Goal: Task Accomplishment & Management: Manage account settings

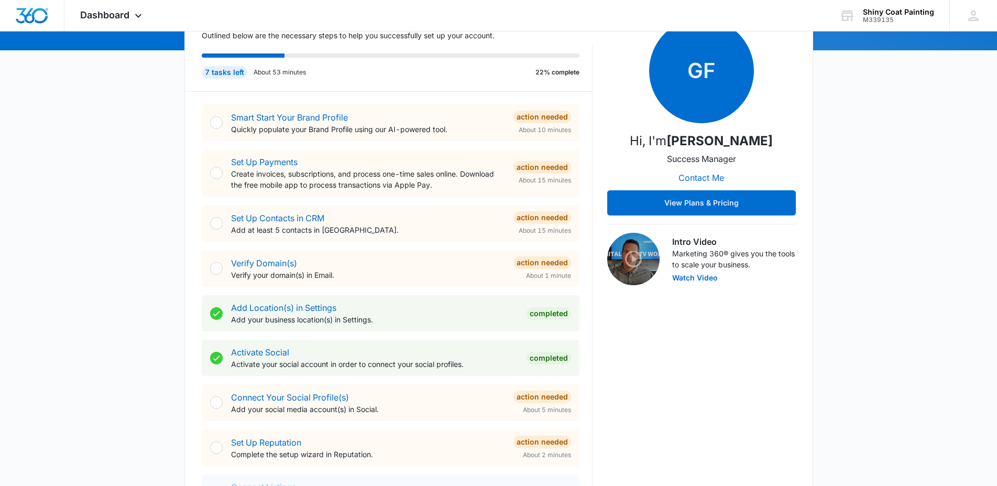
scroll to position [207, 0]
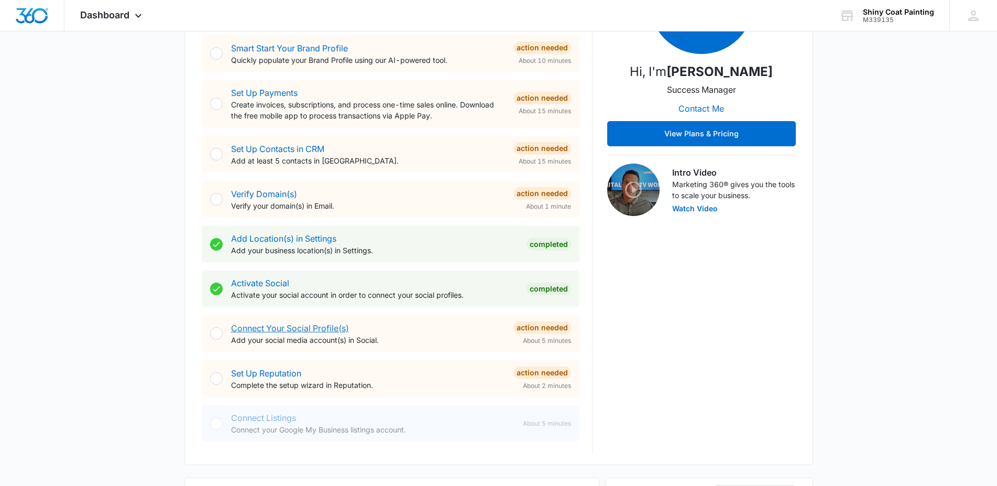
click at [335, 328] on link "Connect Your Social Profile(s)" at bounding box center [290, 328] width 118 height 10
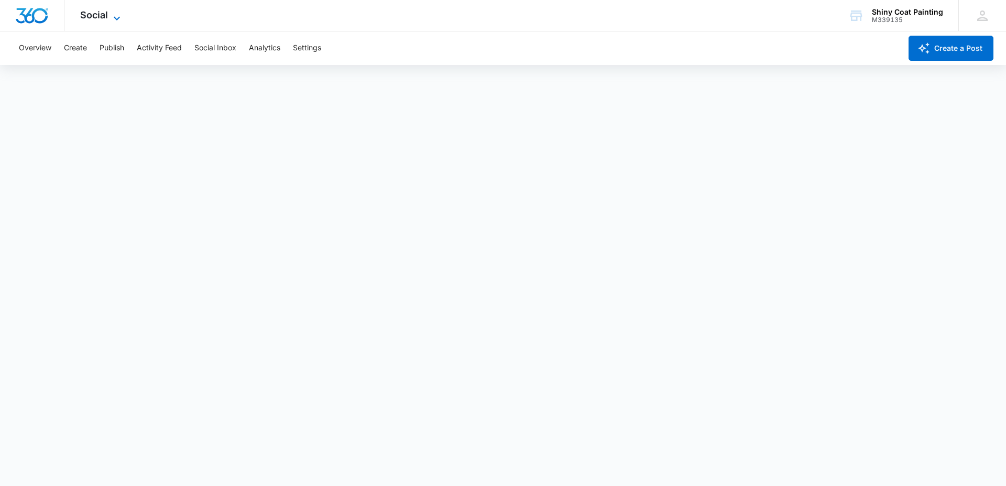
click at [115, 17] on icon at bounding box center [117, 18] width 13 height 13
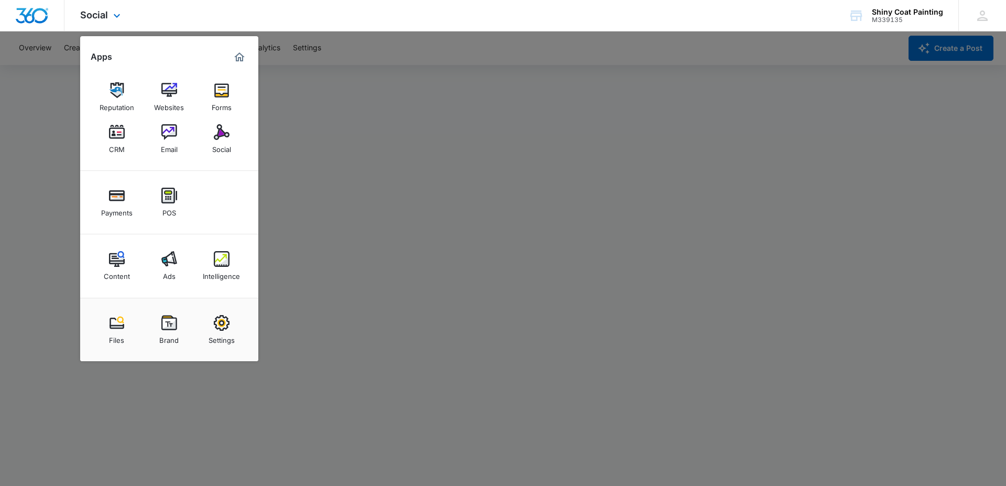
click at [236, 58] on img "Marketing 360® Dashboard" at bounding box center [239, 57] width 13 height 13
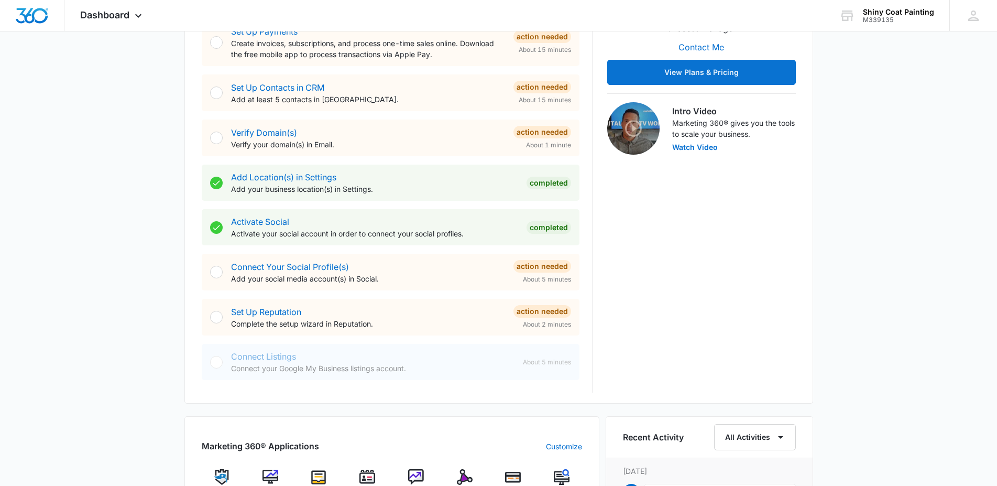
scroll to position [277, 0]
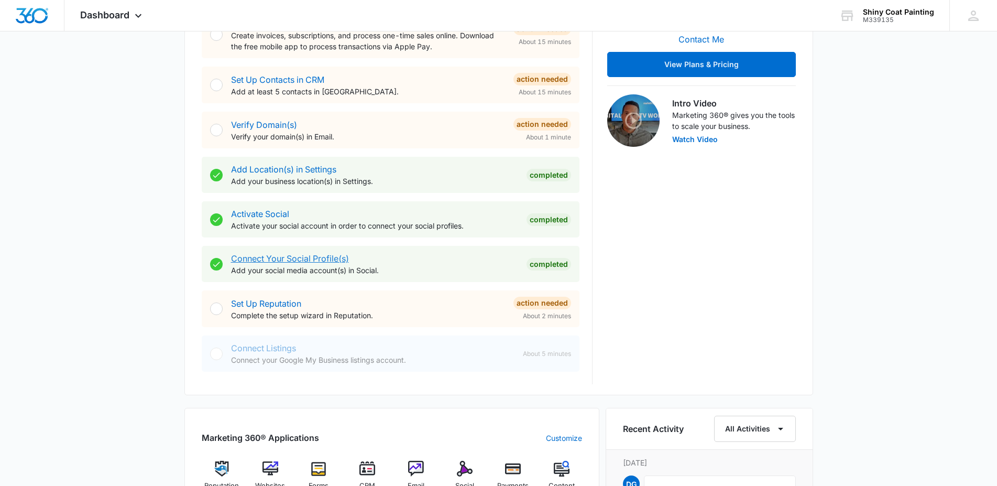
click at [326, 261] on link "Connect Your Social Profile(s)" at bounding box center [290, 258] width 118 height 10
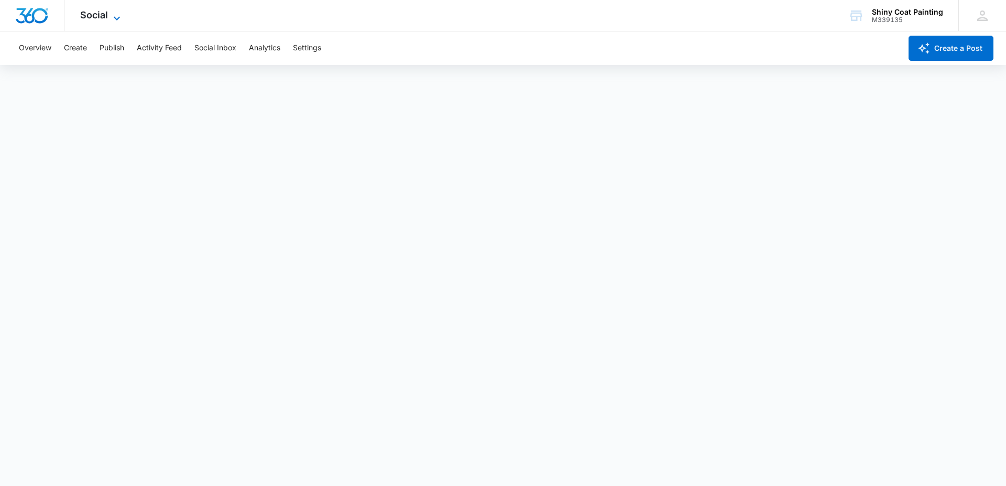
click at [118, 15] on icon at bounding box center [117, 18] width 13 height 13
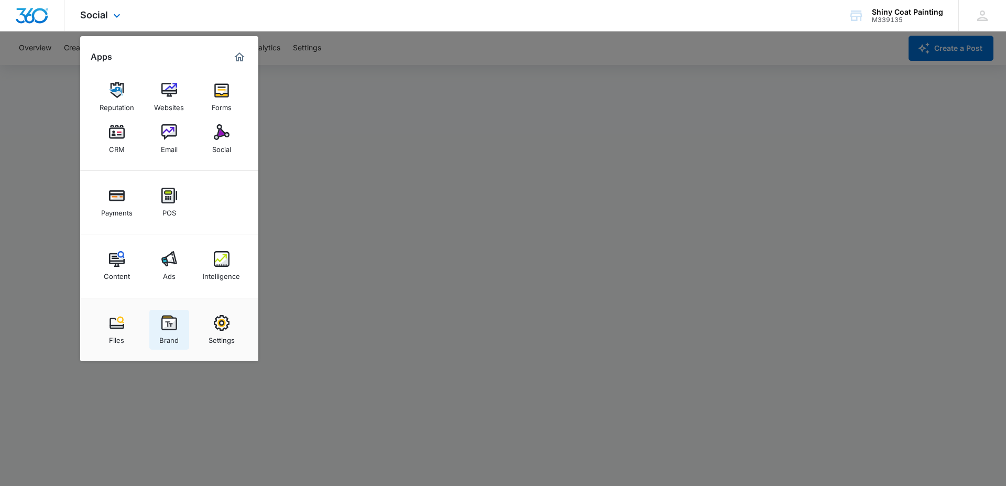
click at [171, 321] on img at bounding box center [169, 323] width 16 height 16
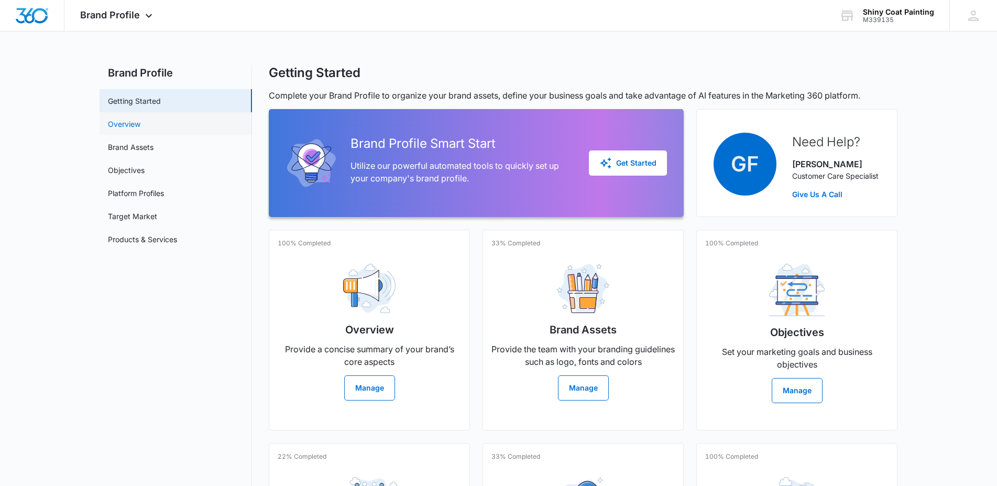
click at [131, 119] on link "Overview" at bounding box center [124, 123] width 32 height 11
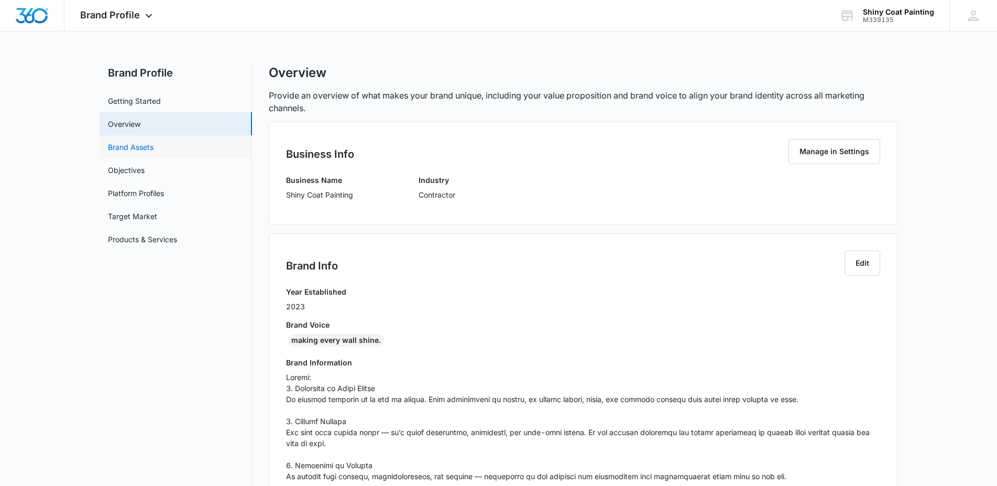
click at [123, 149] on link "Brand Assets" at bounding box center [131, 146] width 46 height 11
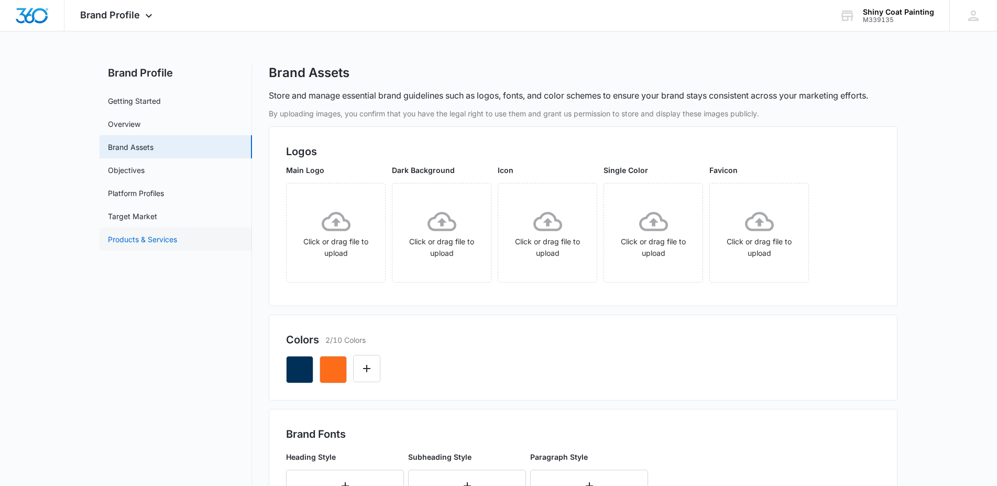
click at [131, 243] on link "Products & Services" at bounding box center [142, 239] width 69 height 11
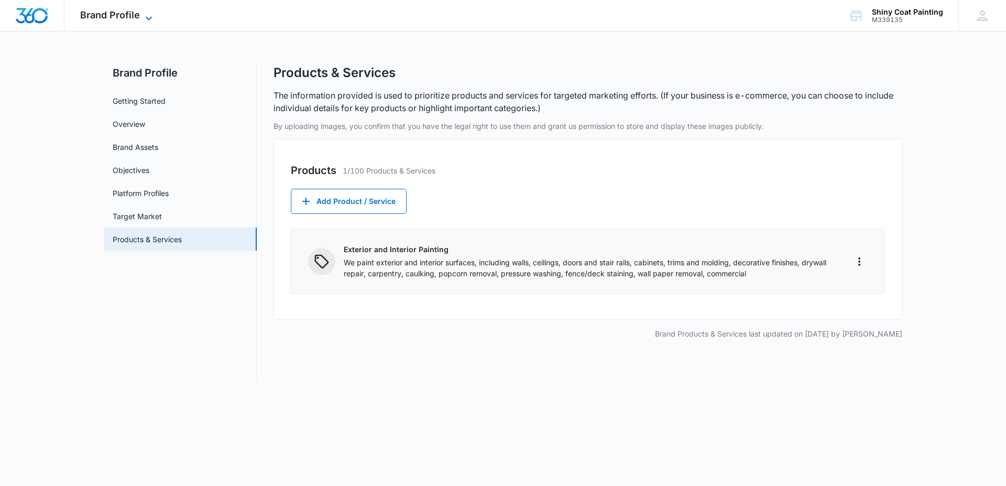
click at [148, 21] on icon at bounding box center [148, 18] width 13 height 13
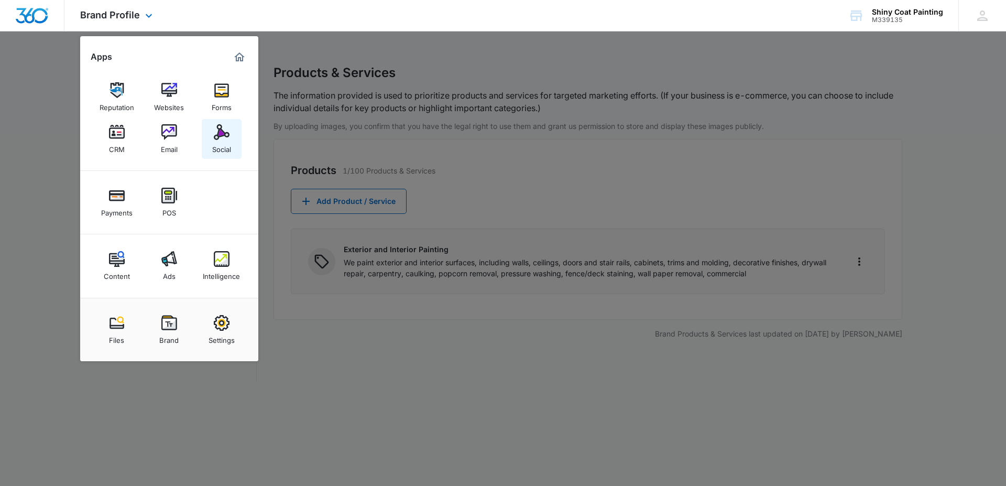
click at [219, 128] on img at bounding box center [222, 132] width 16 height 16
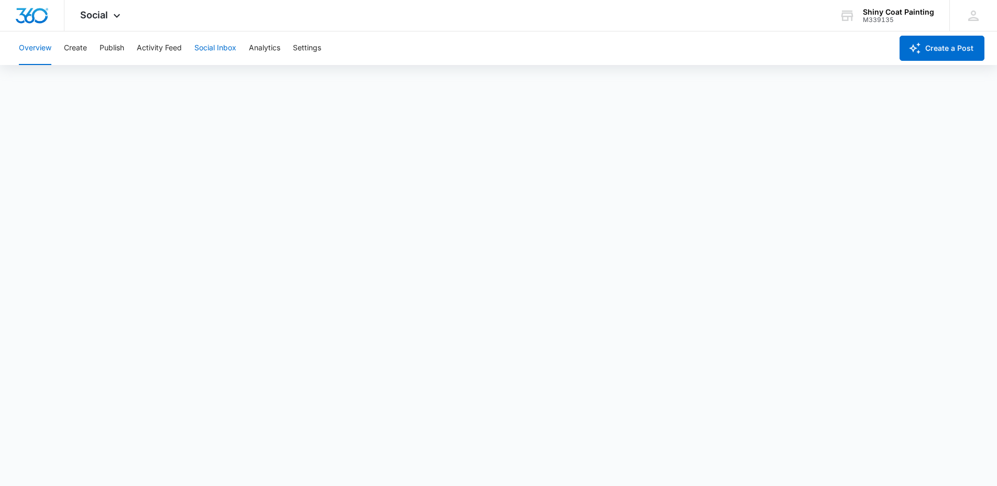
click at [217, 46] on button "Social Inbox" at bounding box center [215, 48] width 42 height 34
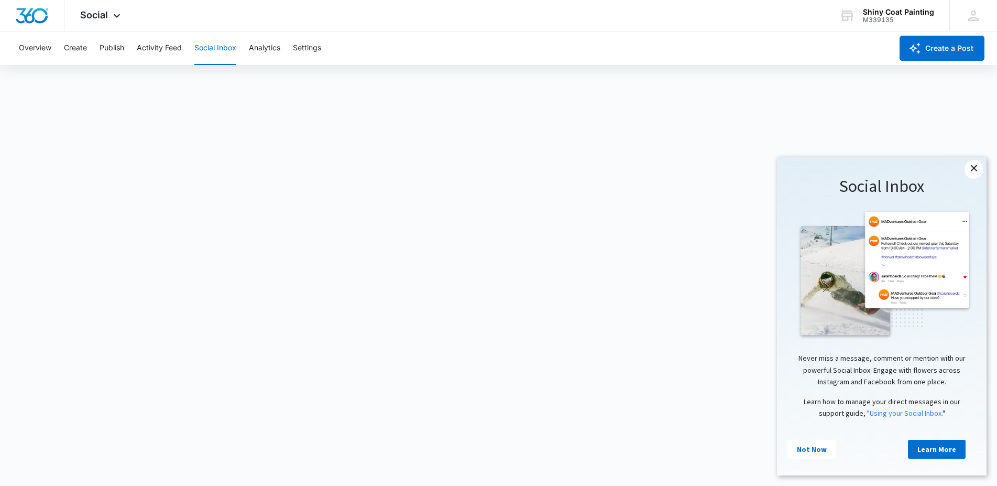
click at [975, 162] on link "×" at bounding box center [973, 169] width 19 height 19
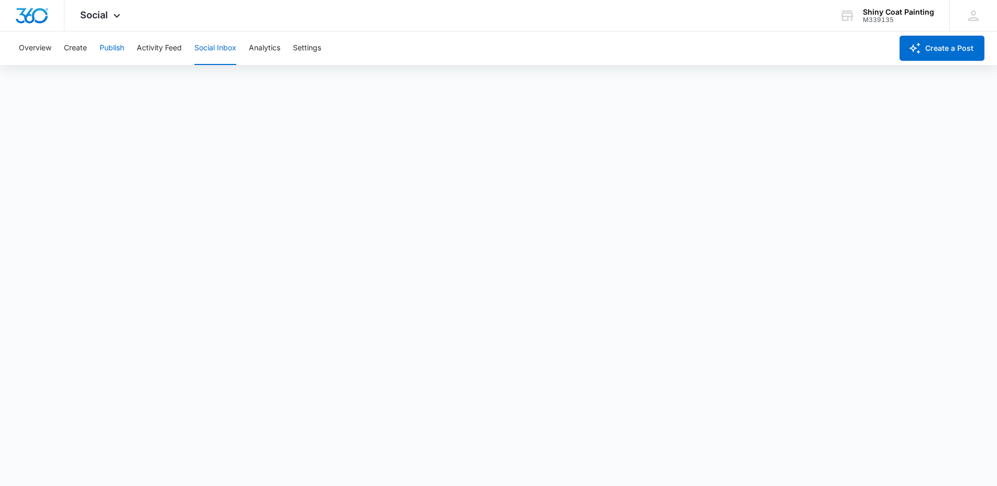
click at [109, 47] on button "Publish" at bounding box center [112, 48] width 25 height 34
click at [304, 49] on button "Settings" at bounding box center [307, 48] width 28 height 34
click at [37, 49] on button "Overview" at bounding box center [35, 48] width 32 height 34
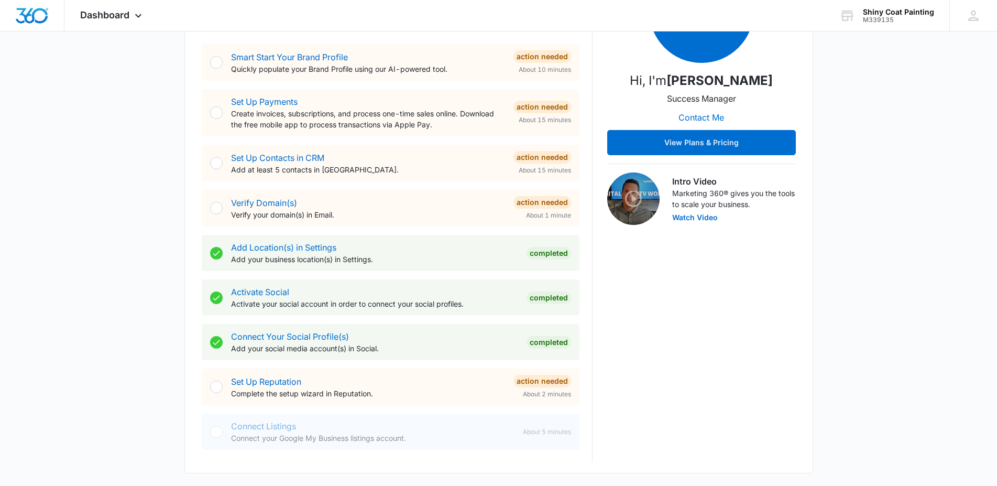
scroll to position [207, 0]
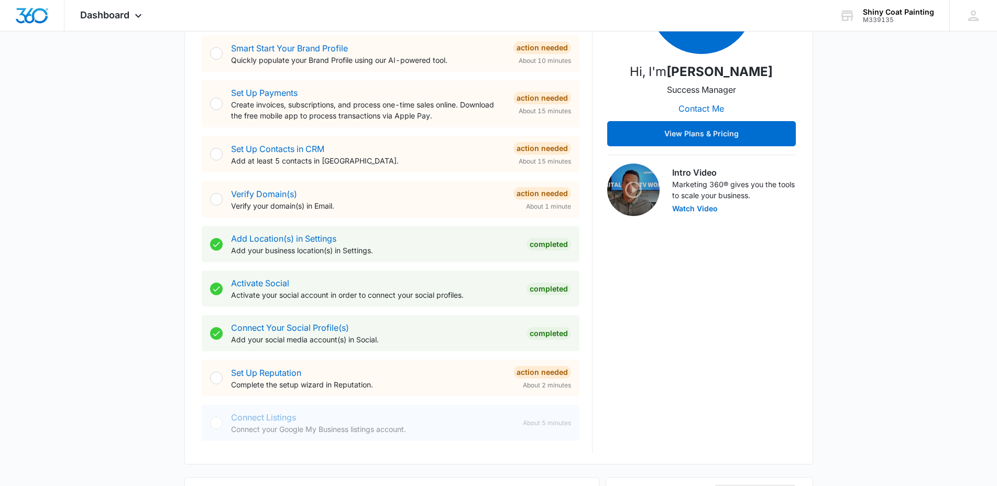
click at [217, 334] on icon at bounding box center [216, 332] width 7 height 5
click at [257, 327] on link "Connect Your Social Profile(s)" at bounding box center [290, 327] width 118 height 10
